Goal: Transaction & Acquisition: Purchase product/service

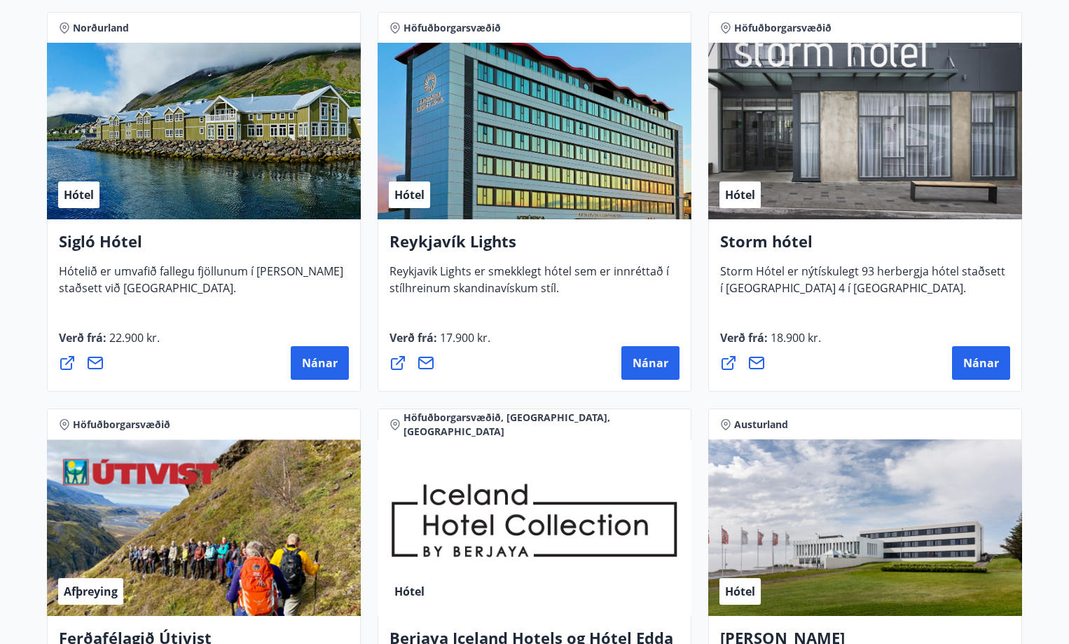
scroll to position [1051, 0]
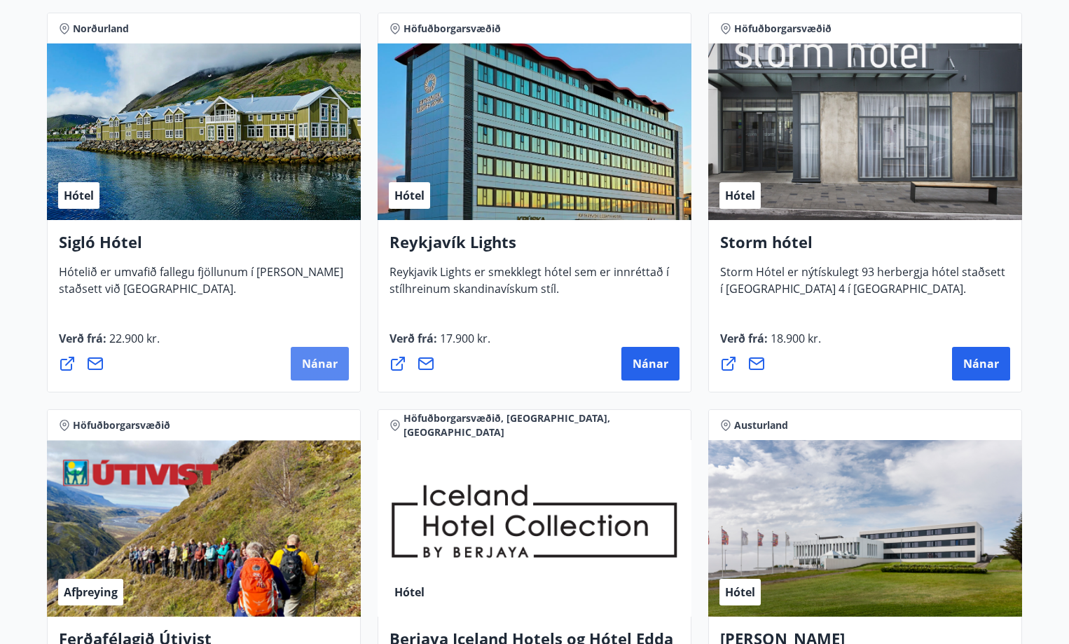
click at [322, 362] on span "Nánar" at bounding box center [320, 363] width 36 height 15
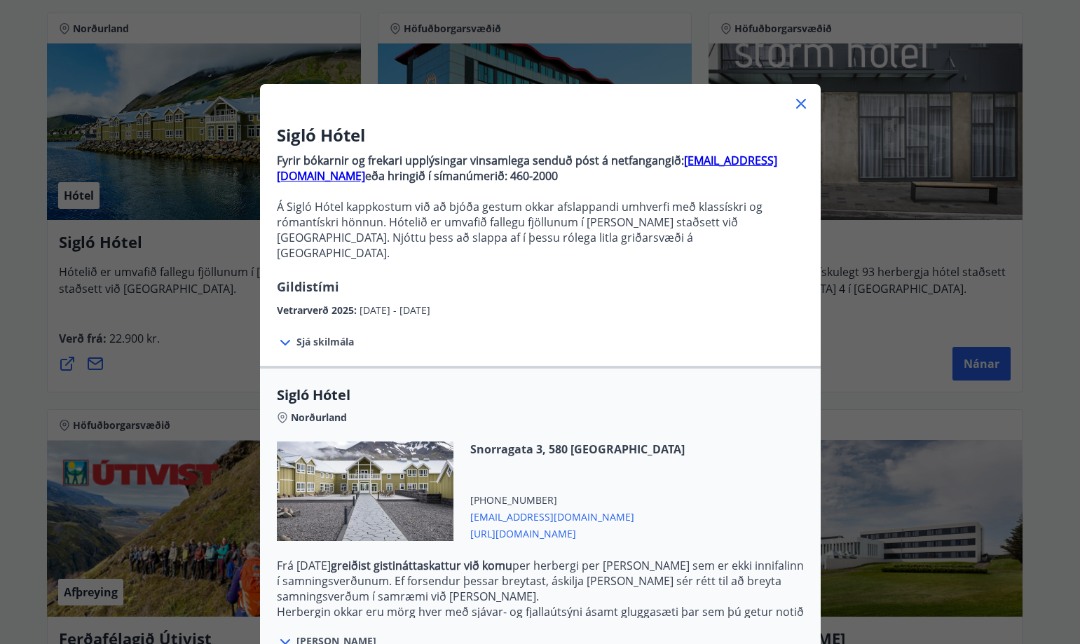
click at [277, 334] on icon at bounding box center [285, 342] width 17 height 17
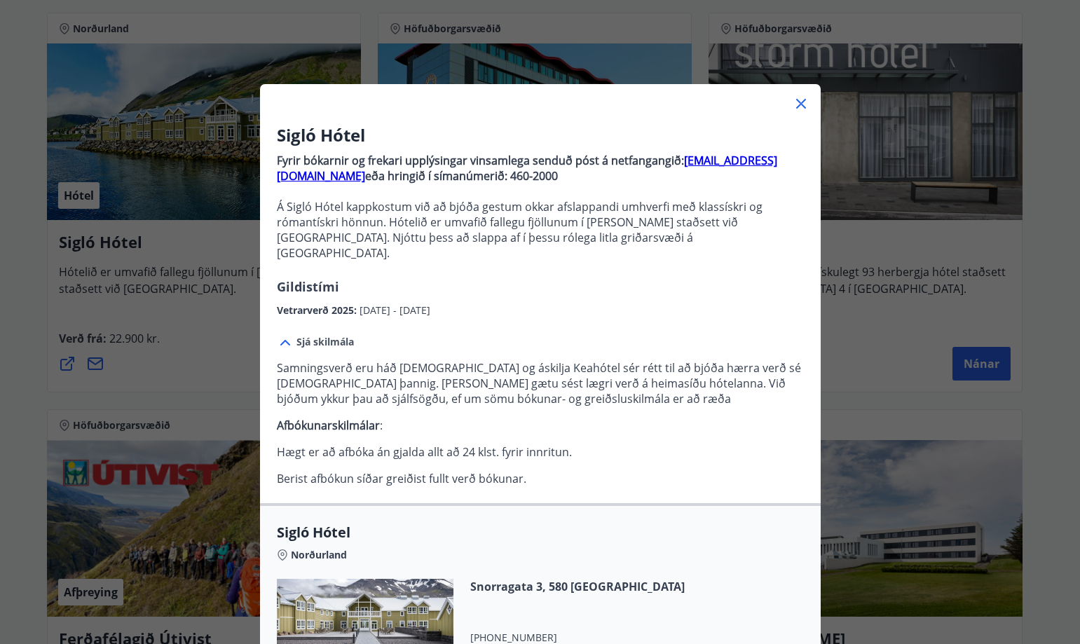
click at [793, 104] on icon at bounding box center [800, 103] width 17 height 17
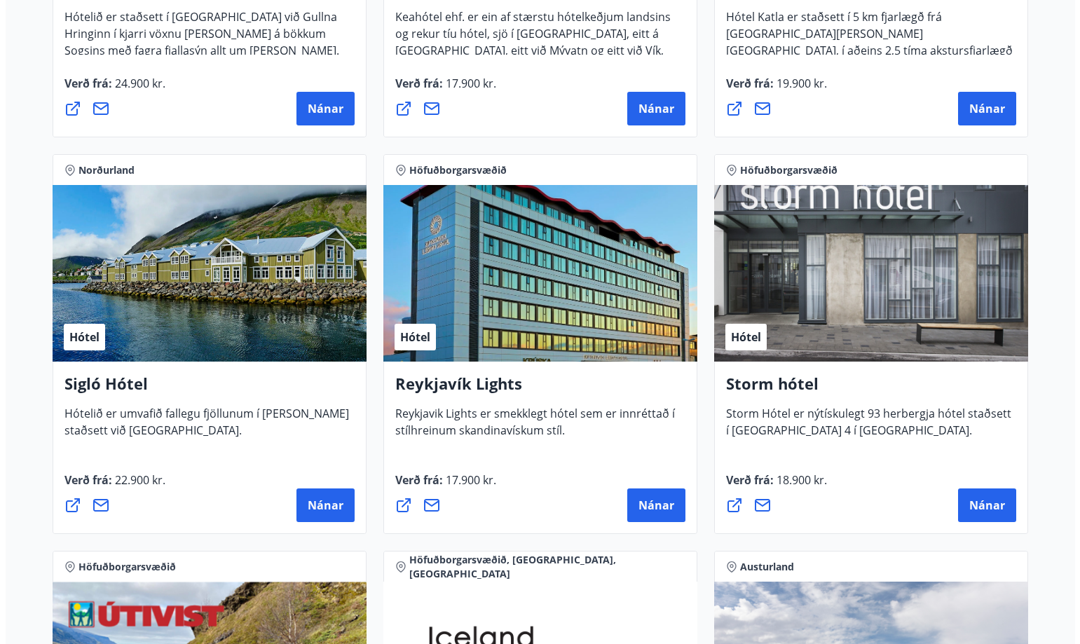
scroll to position [909, 0]
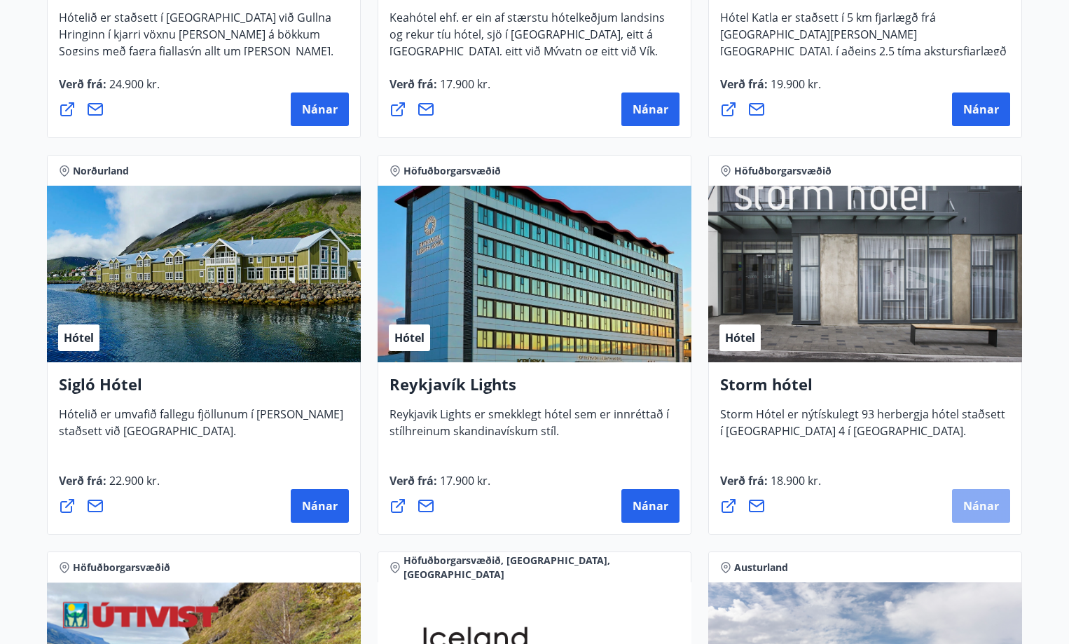
click at [990, 513] on span "Nánar" at bounding box center [981, 505] width 36 height 15
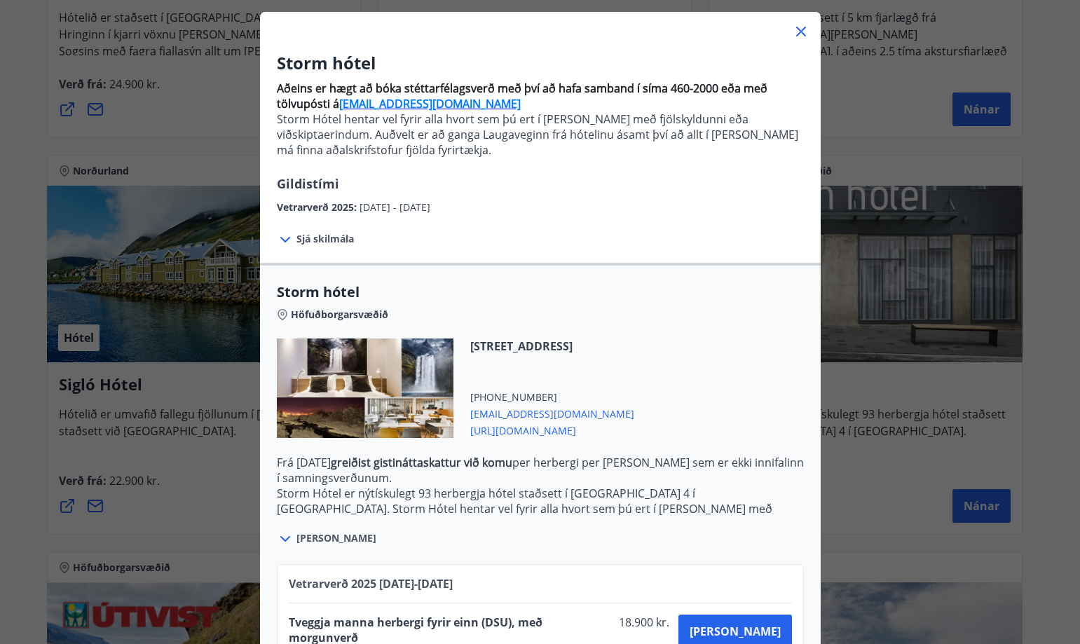
scroll to position [172, 0]
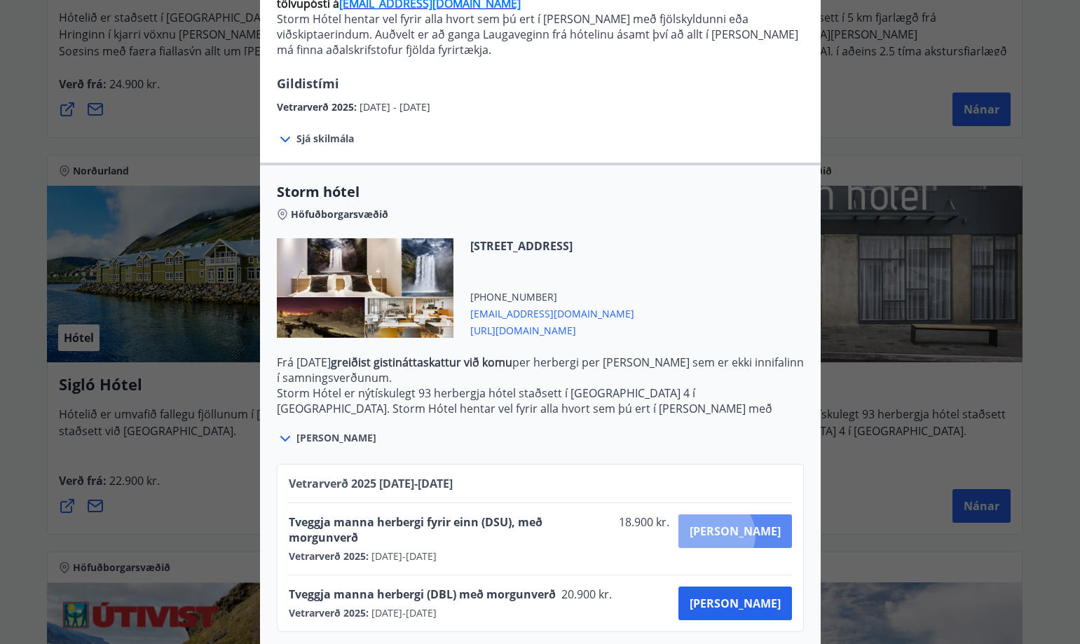
click at [763, 535] on span "[PERSON_NAME]" at bounding box center [734, 530] width 91 height 15
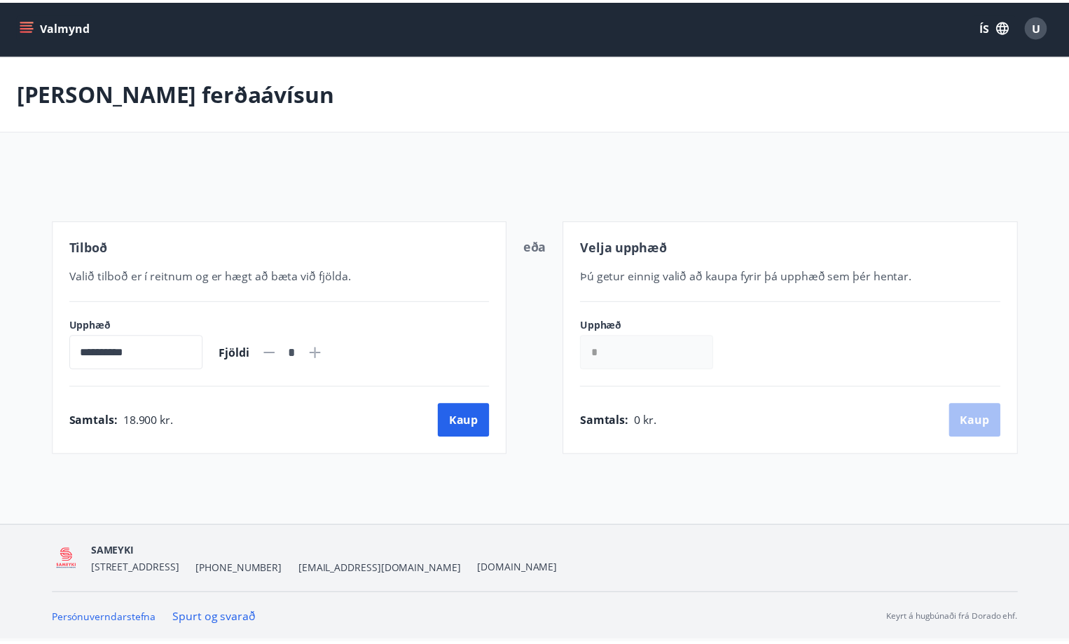
scroll to position [2, 0]
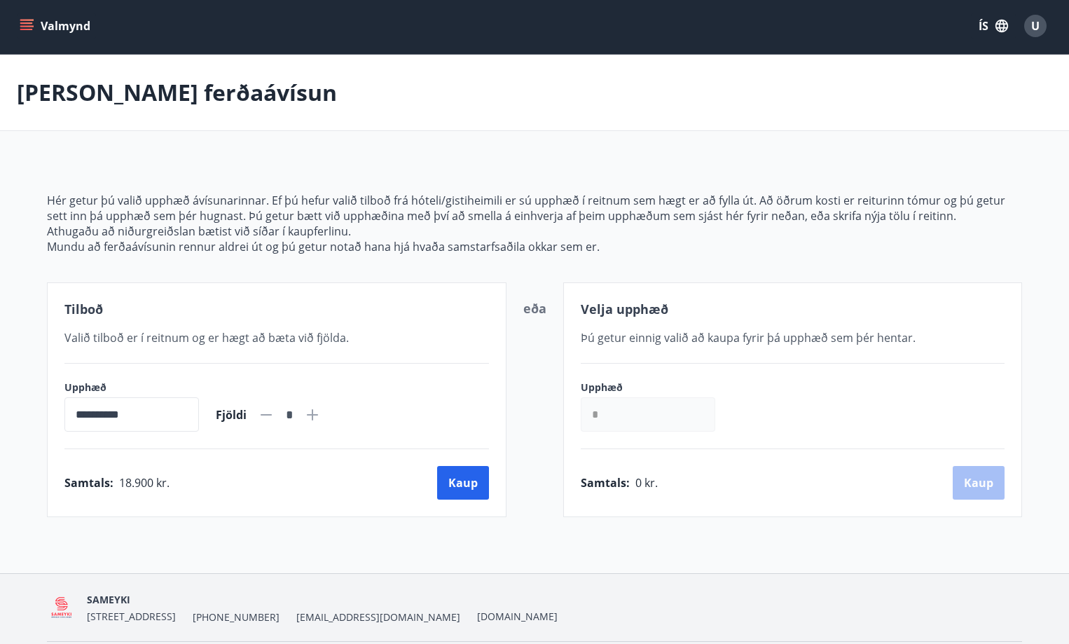
click at [321, 418] on icon at bounding box center [312, 414] width 17 height 17
click at [275, 412] on icon at bounding box center [266, 414] width 17 height 17
type input "*"
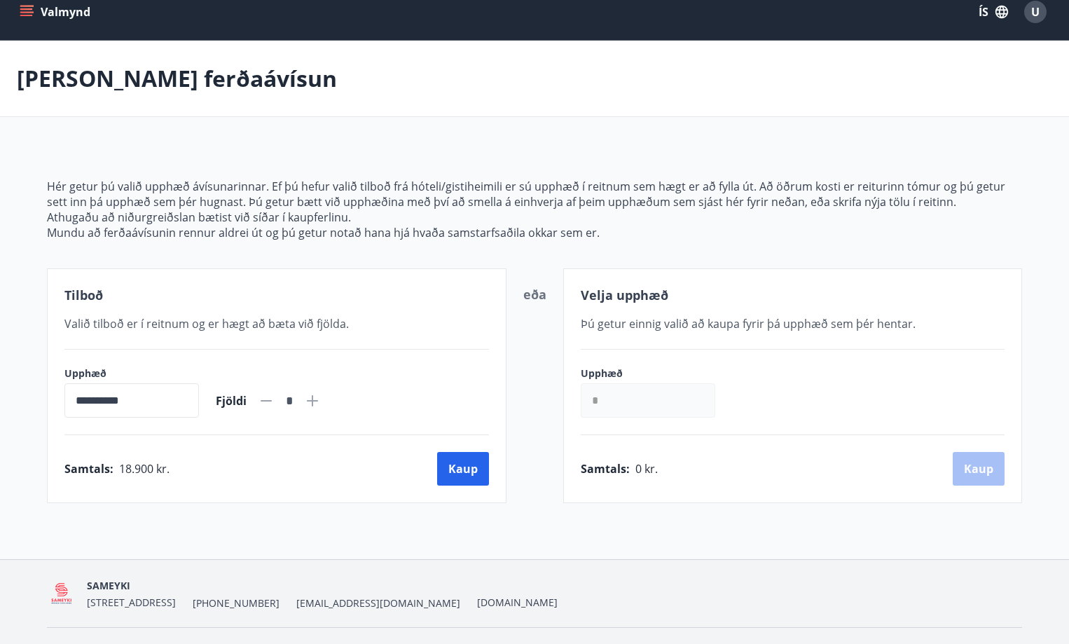
scroll to position [0, 0]
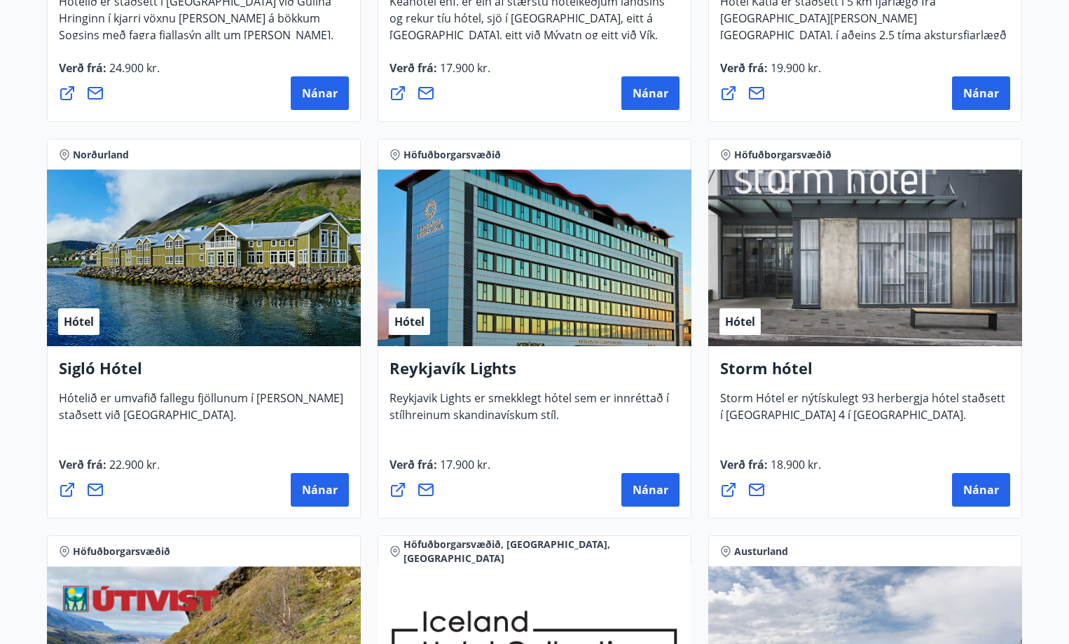
scroll to position [1123, 0]
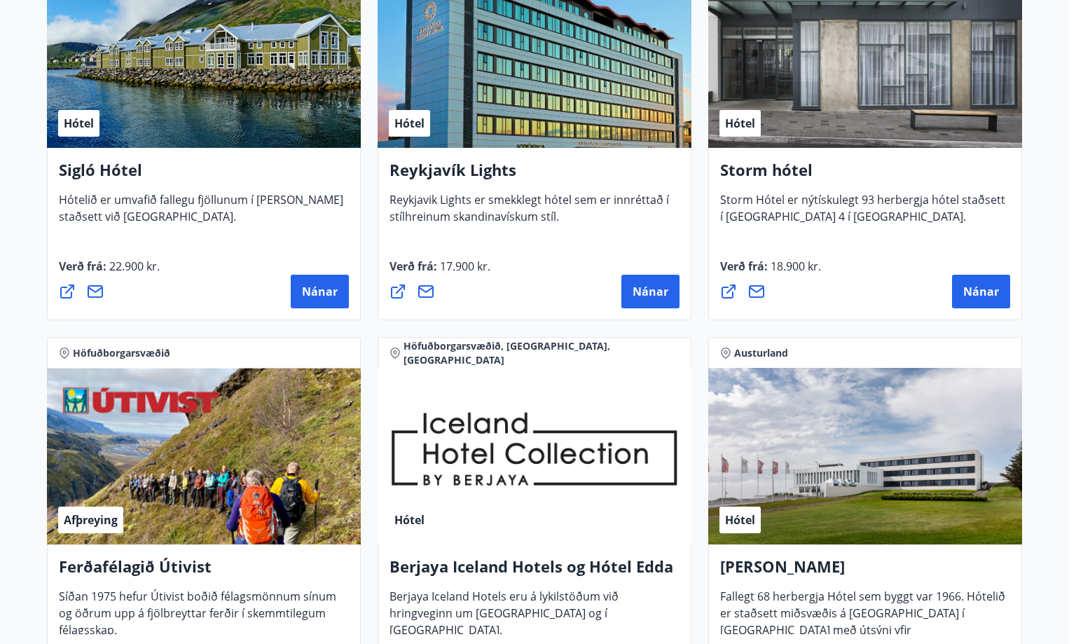
click at [816, 118] on div "Hótel" at bounding box center [865, 59] width 314 height 177
click at [979, 294] on span "Nánar" at bounding box center [981, 291] width 36 height 15
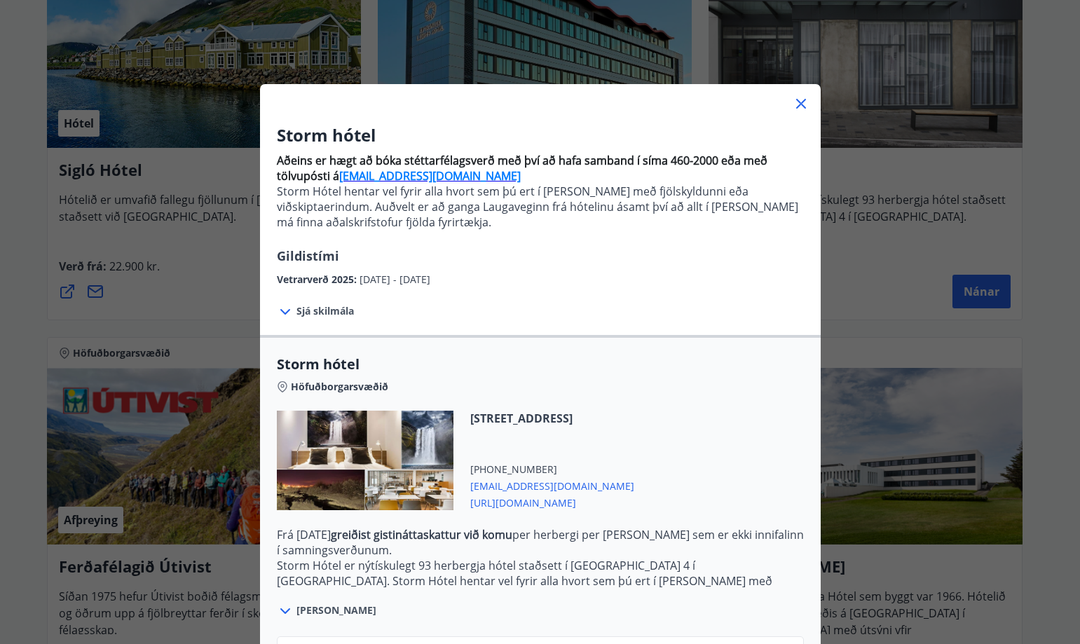
click at [379, 174] on strong "[EMAIL_ADDRESS][DOMAIN_NAME]" at bounding box center [429, 175] width 181 height 15
click at [796, 99] on icon at bounding box center [800, 103] width 17 height 17
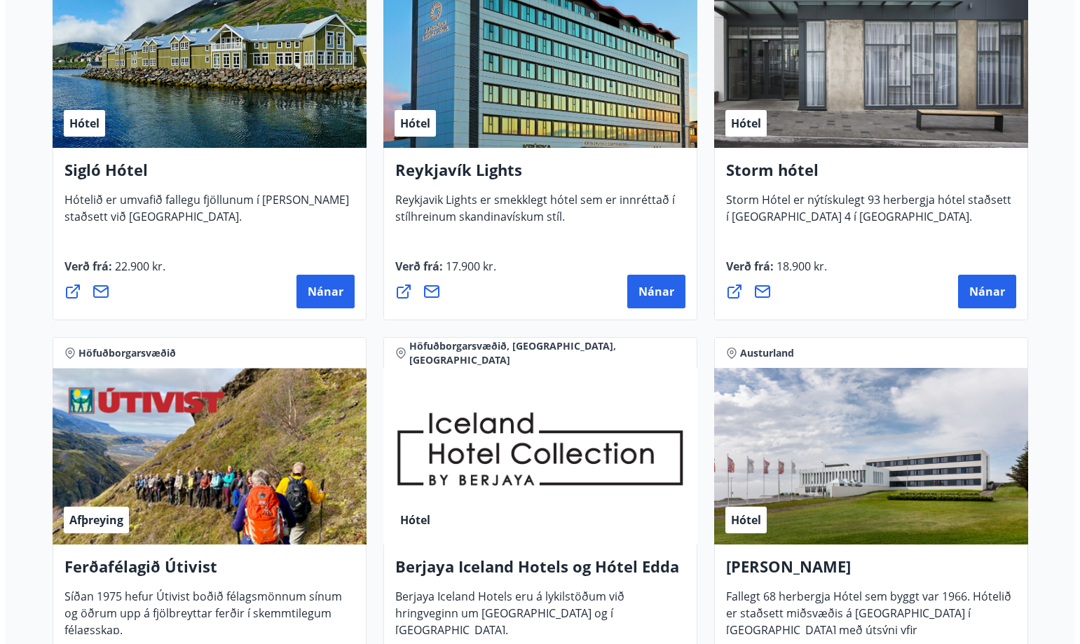
scroll to position [983, 0]
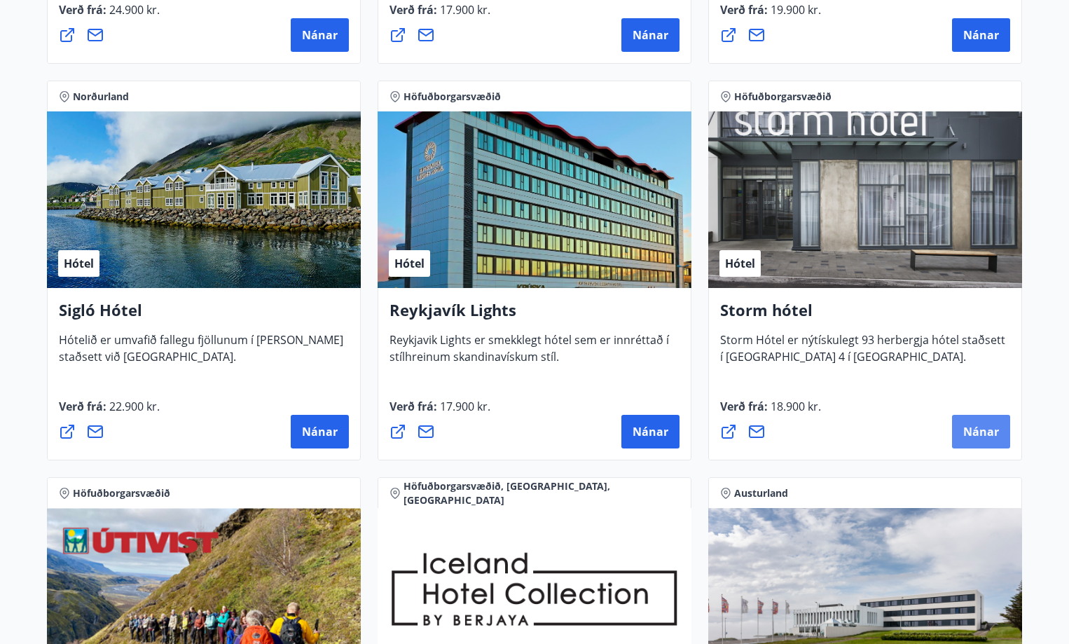
click at [977, 426] on span "Nánar" at bounding box center [981, 431] width 36 height 15
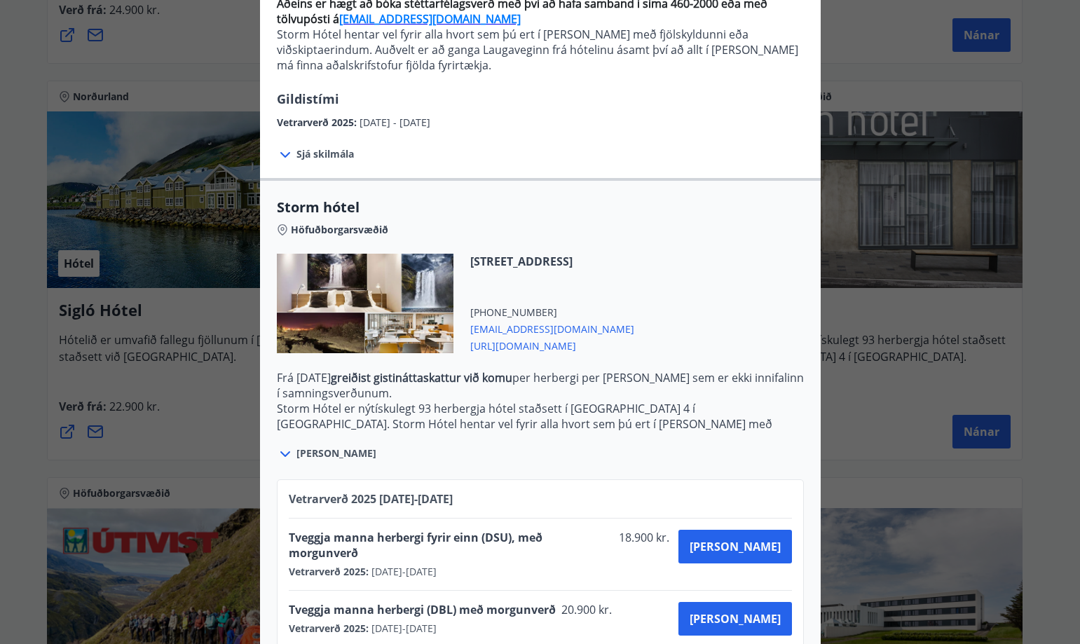
scroll to position [172, 0]
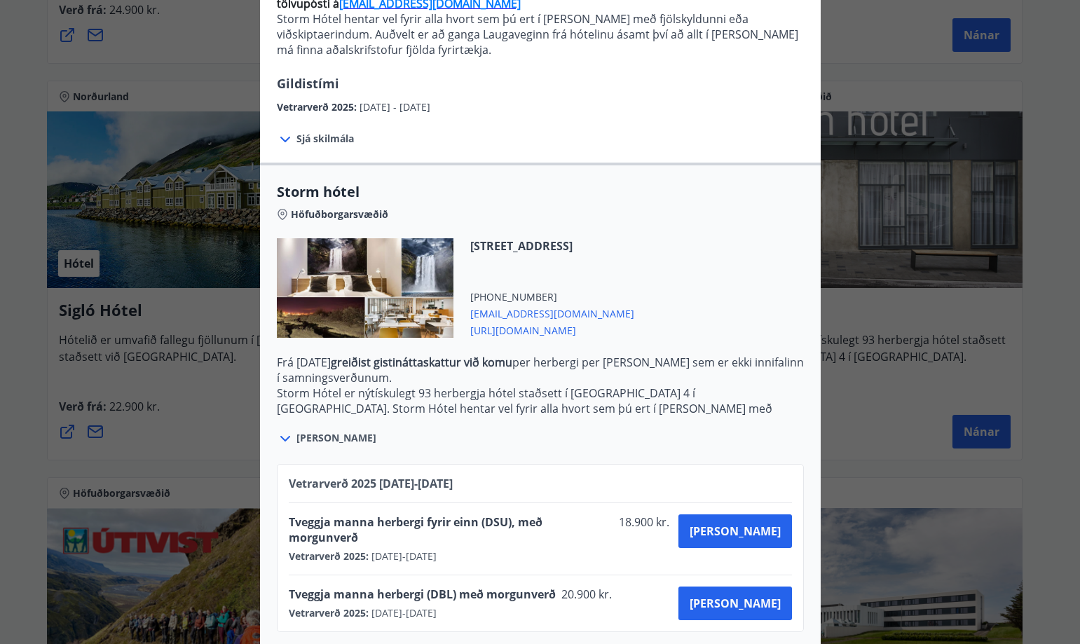
click at [380, 277] on div at bounding box center [365, 287] width 177 height 99
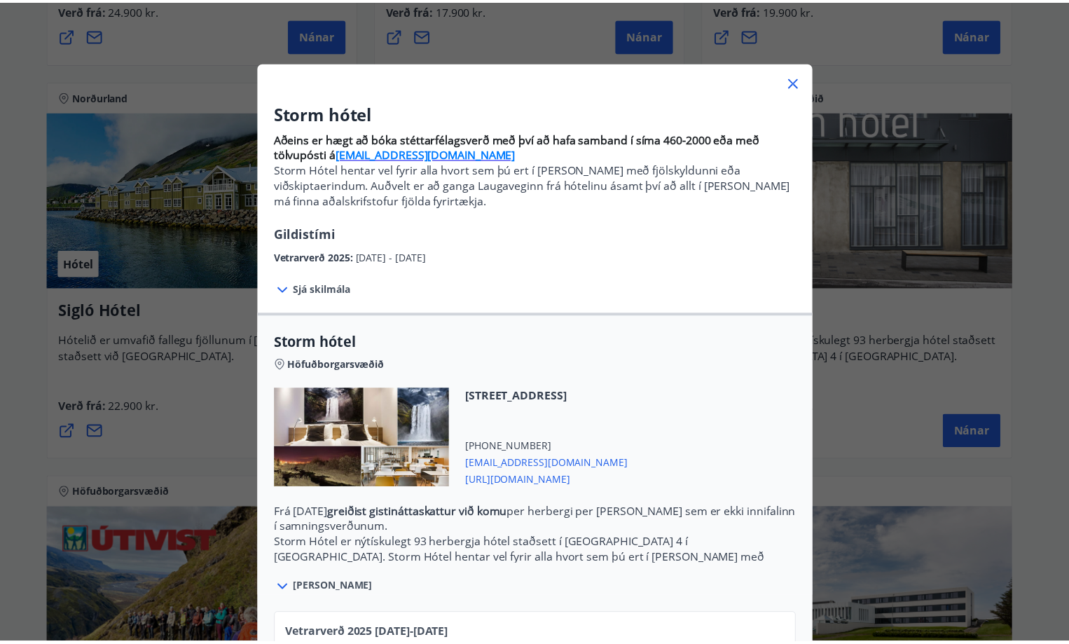
scroll to position [0, 0]
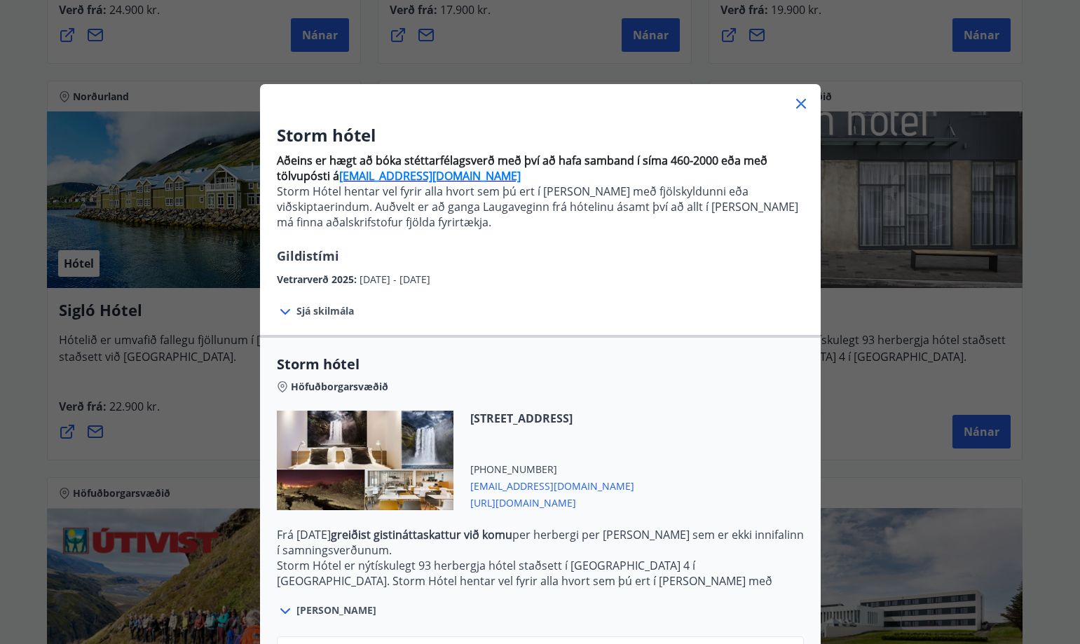
click at [796, 106] on icon at bounding box center [801, 104] width 10 height 10
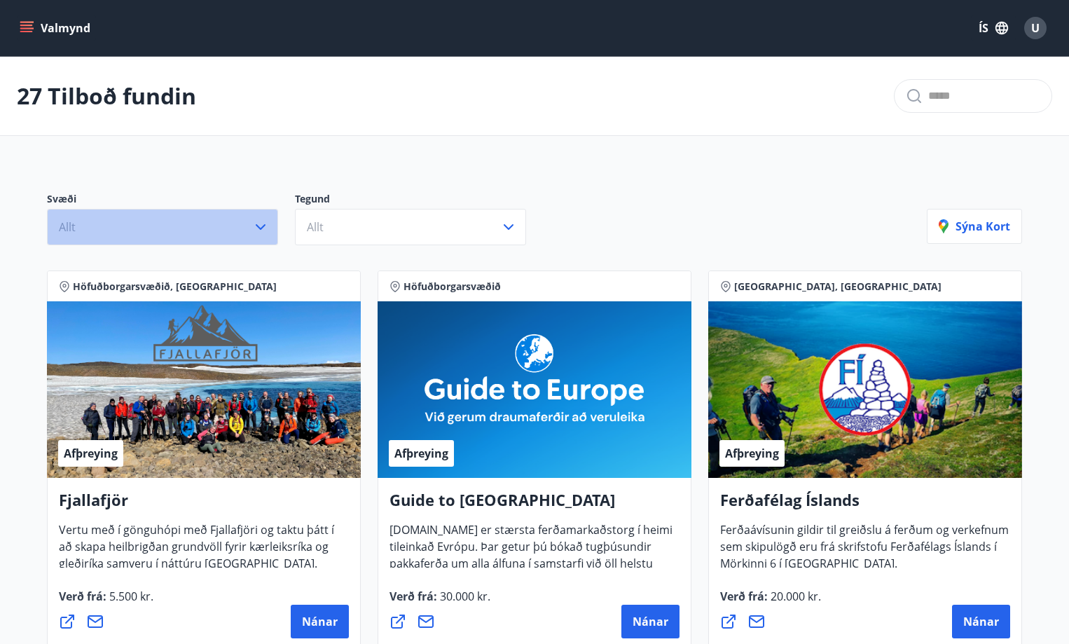
click at [259, 229] on icon "button" at bounding box center [260, 227] width 17 height 17
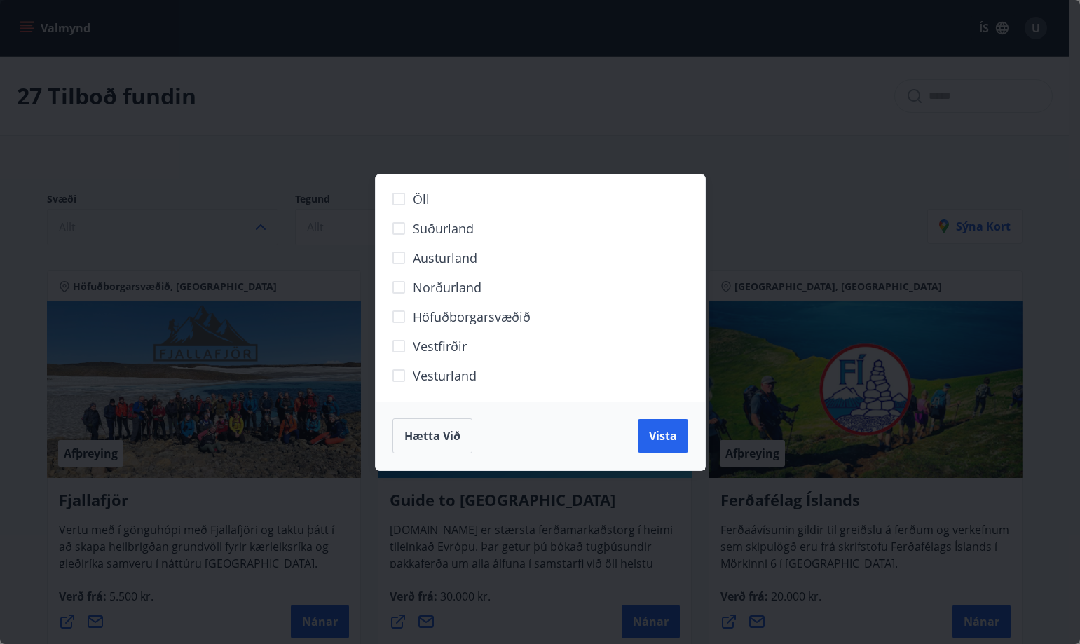
click at [345, 139] on div "Öll Suðurland [GEOGRAPHIC_DATA] Norðurland Höfuðborgarsvæðið [GEOGRAPHIC_DATA] …" at bounding box center [540, 322] width 1080 height 644
